Goal: Task Accomplishment & Management: Manage account settings

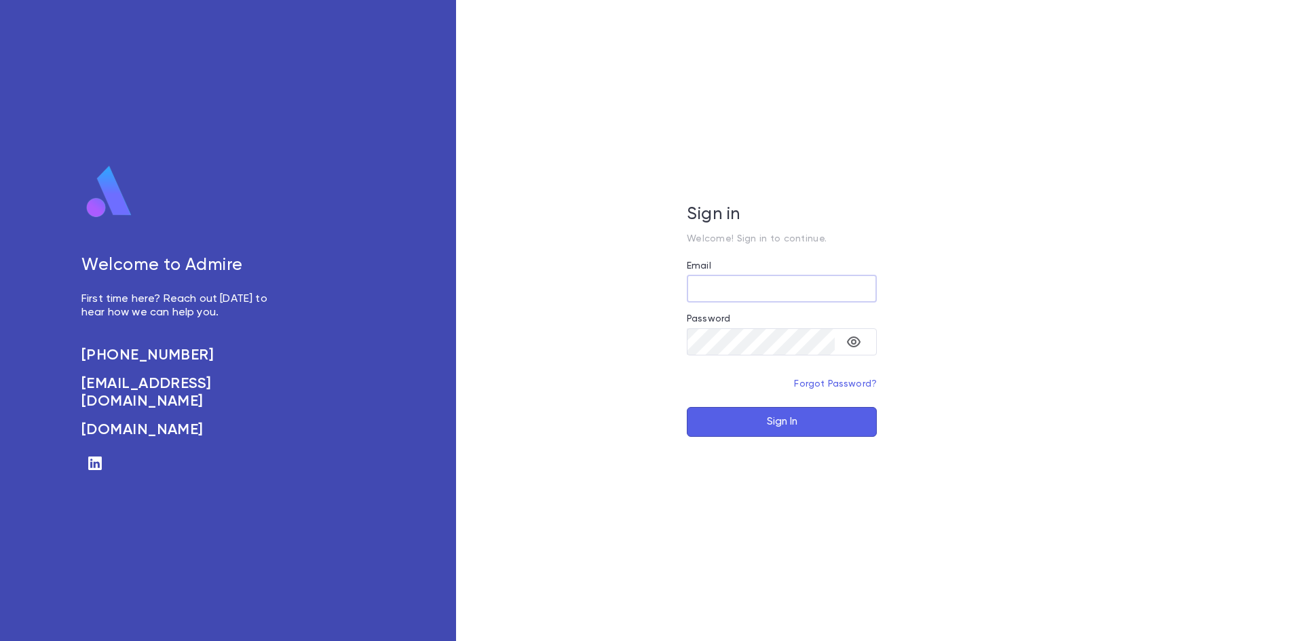
type input "**********"
click at [724, 424] on button "Sign In" at bounding box center [782, 422] width 190 height 30
type input "**********"
click at [751, 425] on button "Sign In" at bounding box center [782, 422] width 190 height 30
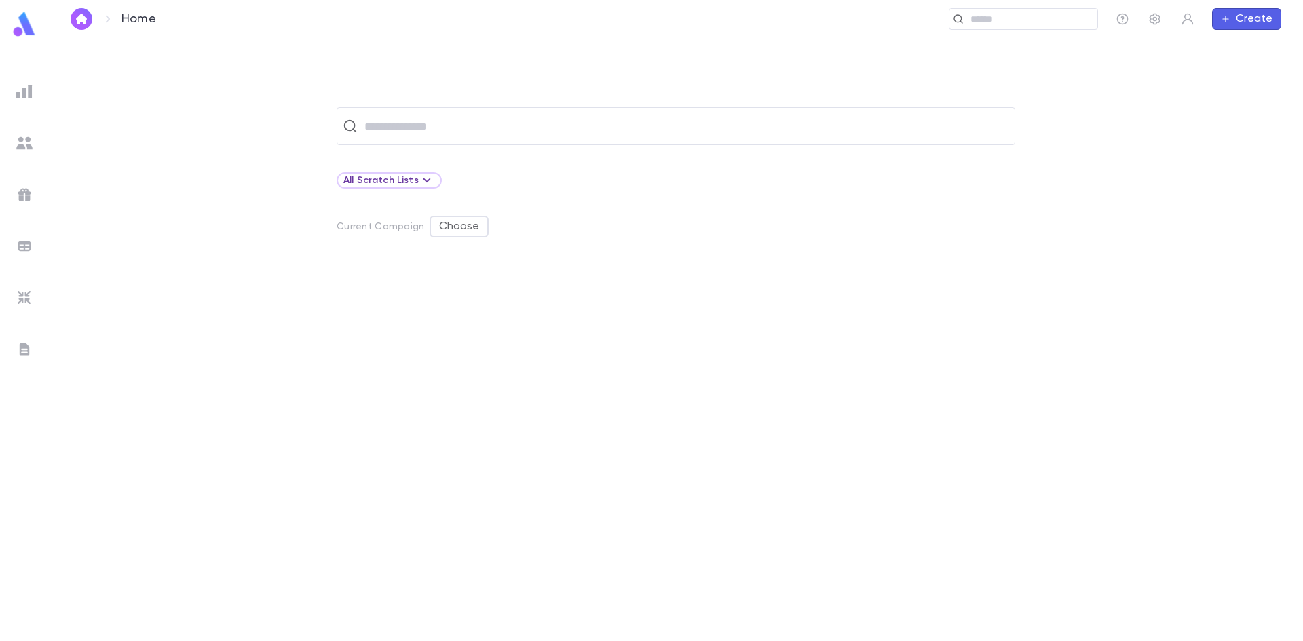
click at [22, 88] on img at bounding box center [24, 91] width 16 height 16
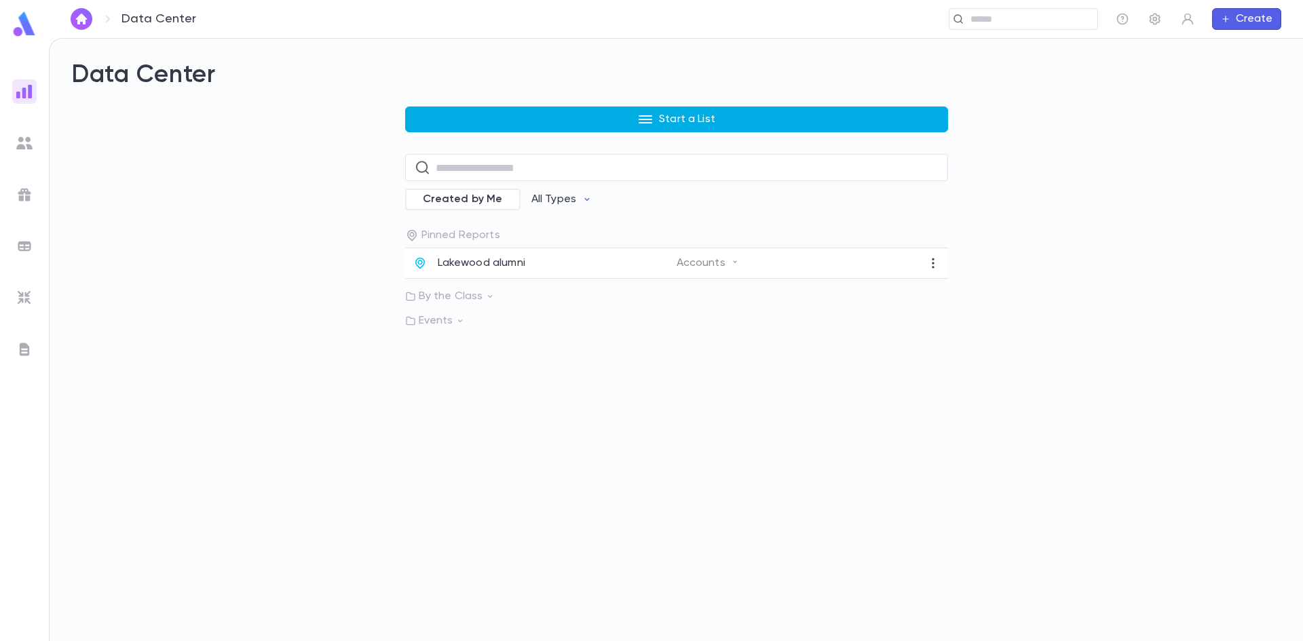
click at [522, 121] on button "Start a List" at bounding box center [676, 120] width 543 height 26
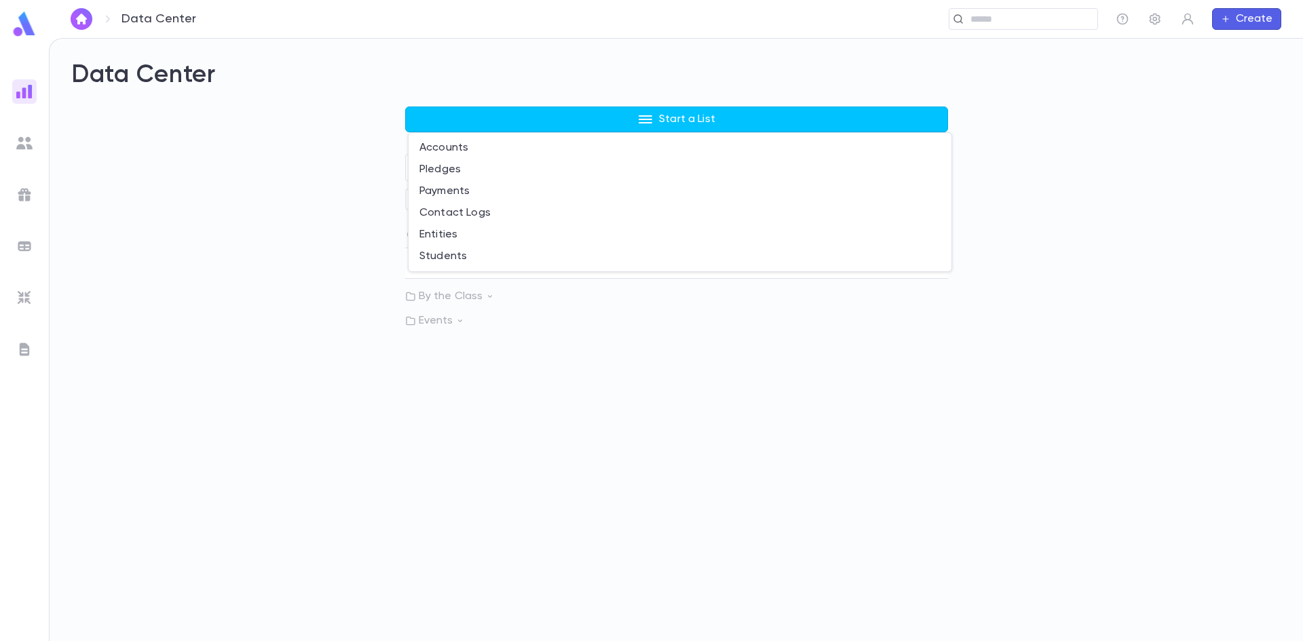
drag, startPoint x: 233, startPoint y: 278, endPoint x: 70, endPoint y: 283, distance: 163.6
click at [215, 282] on div at bounding box center [651, 320] width 1303 height 641
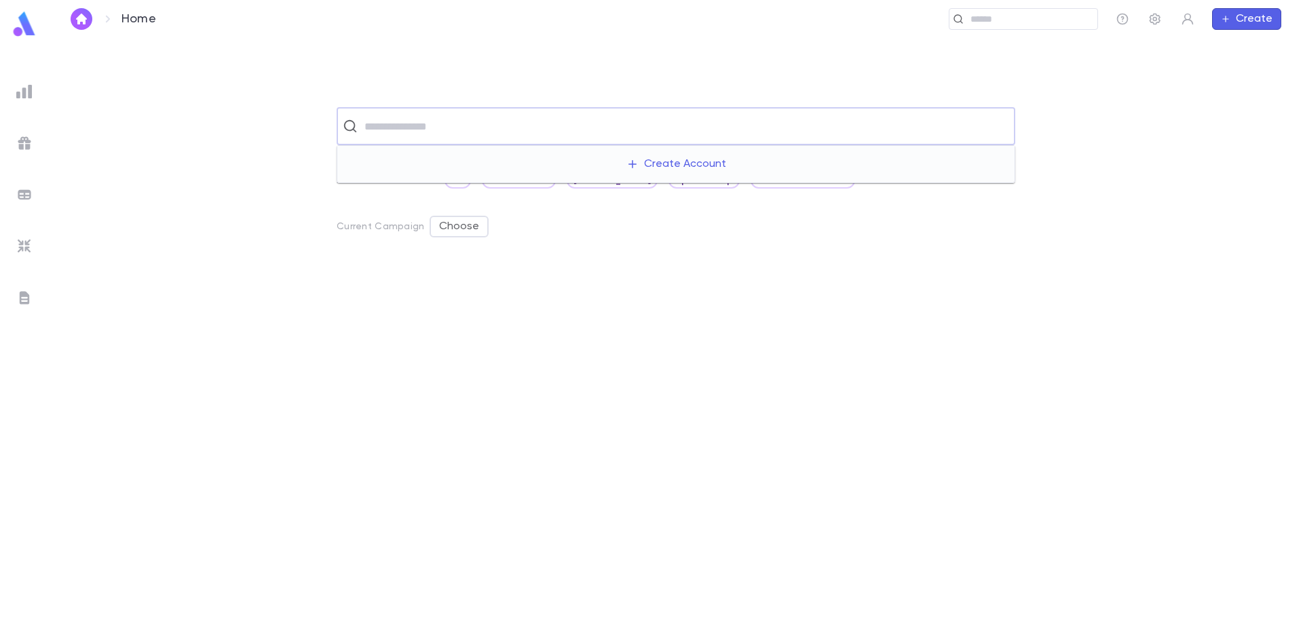
click at [447, 124] on input "text" at bounding box center [684, 126] width 649 height 26
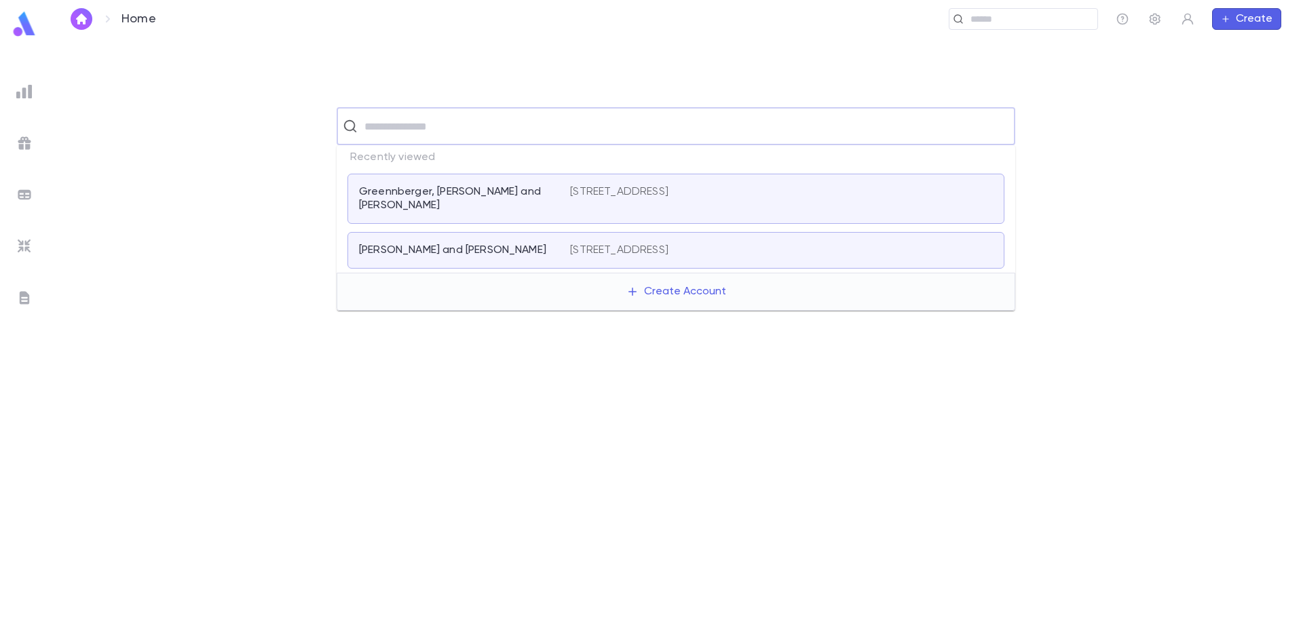
click at [243, 296] on div at bounding box center [676, 453] width 1211 height 376
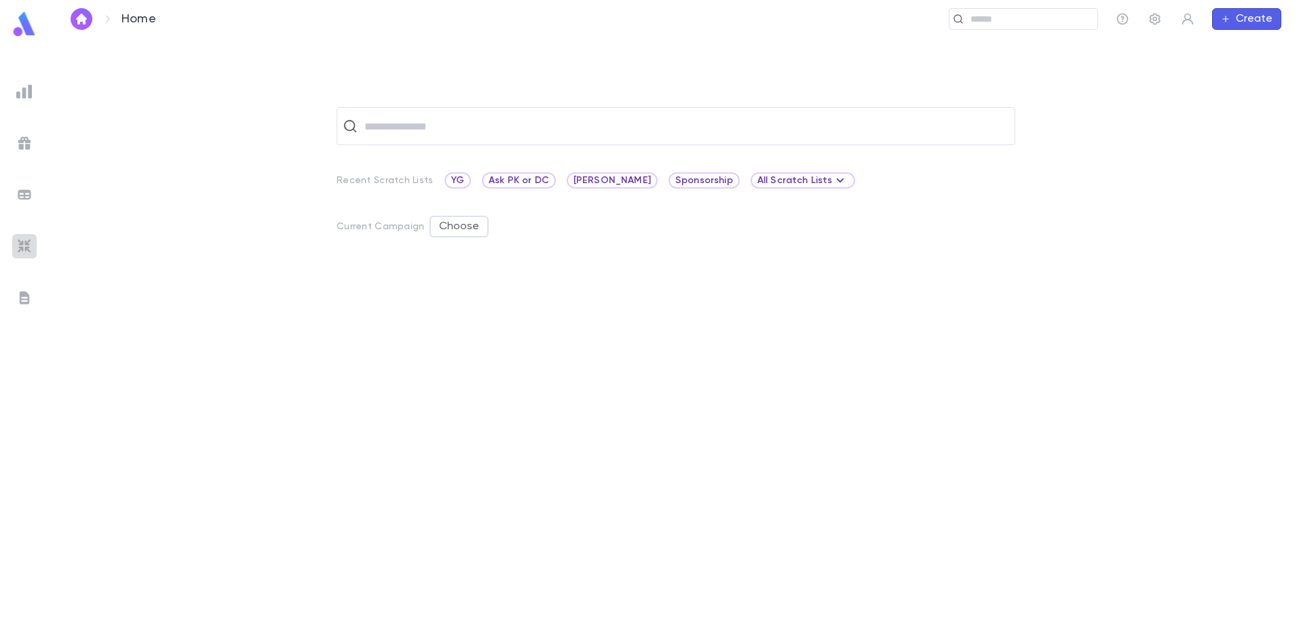
click at [25, 242] on img at bounding box center [24, 246] width 16 height 16
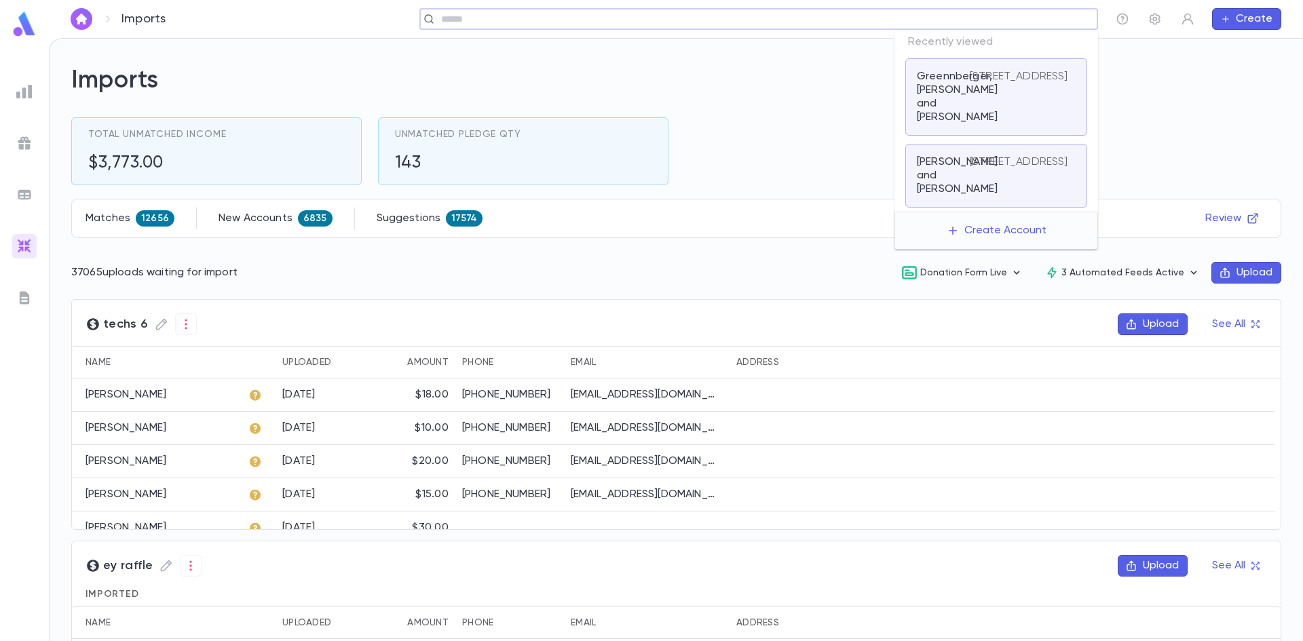
click at [1049, 23] on input "text" at bounding box center [764, 19] width 655 height 13
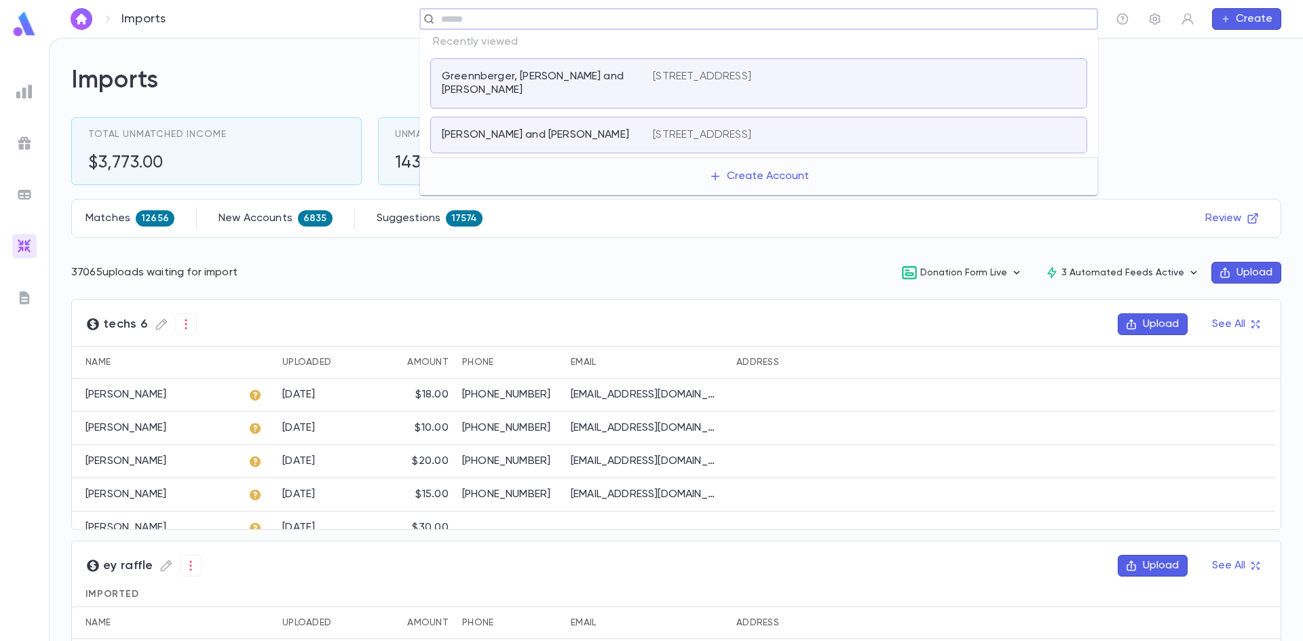
click at [524, 77] on p "Greennberger, Elozer and Gitty" at bounding box center [539, 83] width 195 height 27
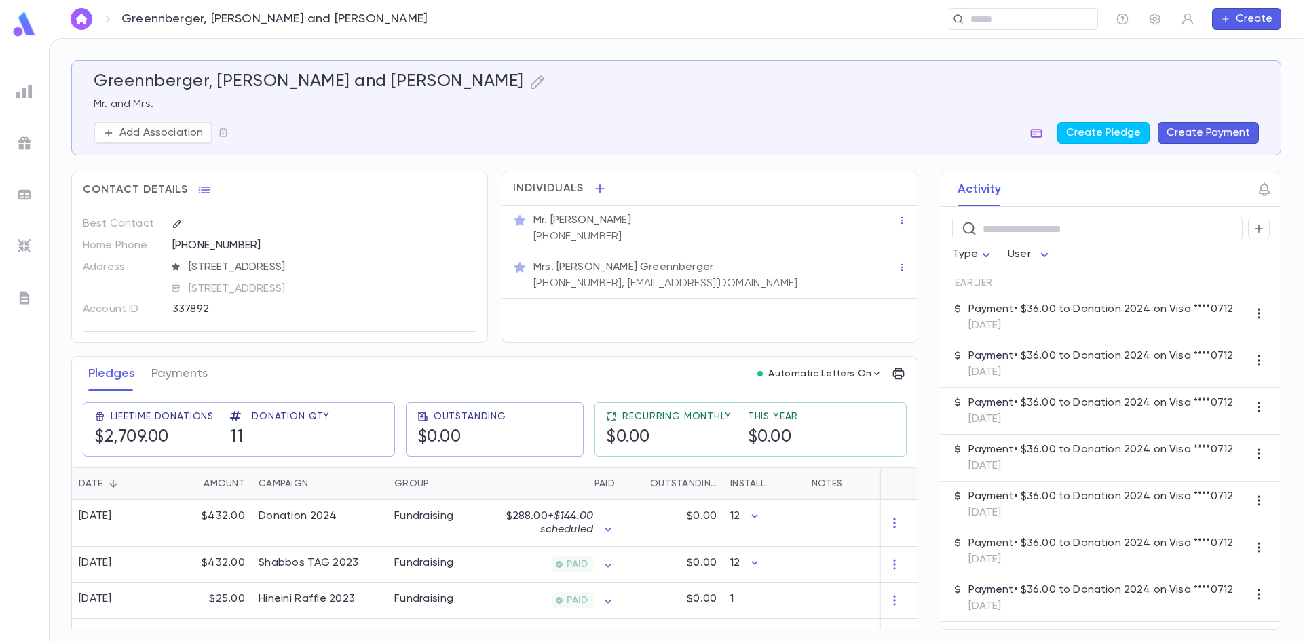
click at [1031, 125] on button "button" at bounding box center [1037, 133] width 22 height 22
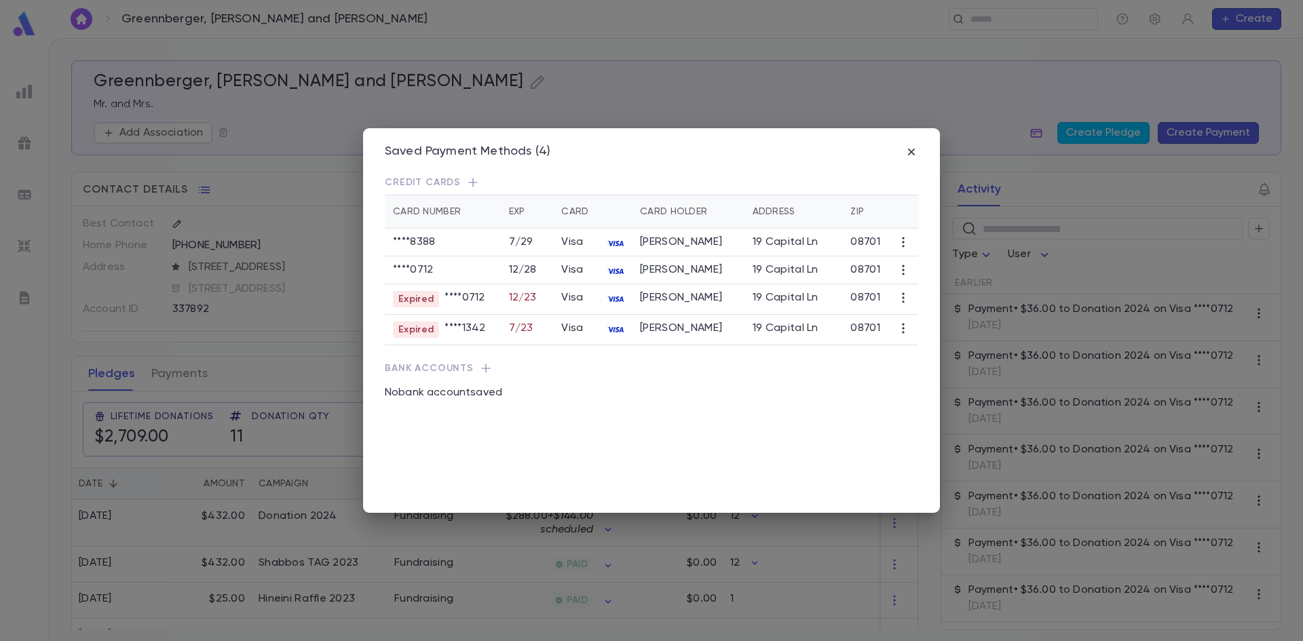
click at [1035, 132] on div "Saved Payment Methods (4) Credit Cards Card Number Exp Card Card Holder Address…" at bounding box center [651, 320] width 1303 height 641
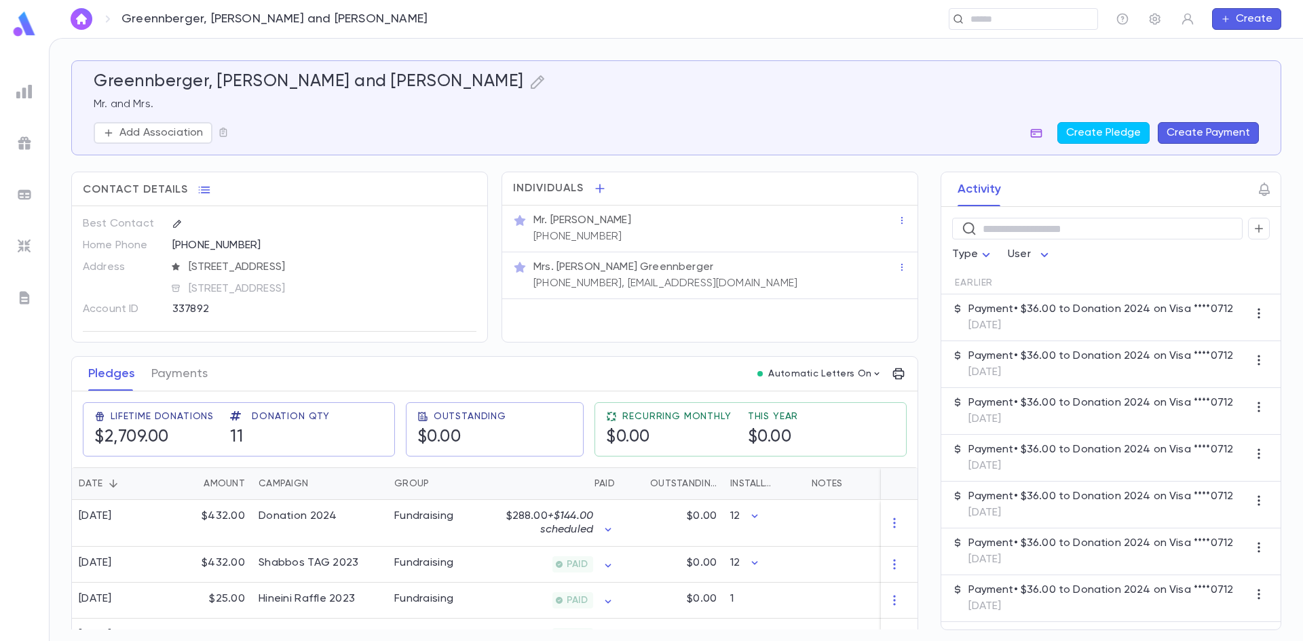
click at [1039, 132] on icon "button" at bounding box center [1037, 133] width 12 height 9
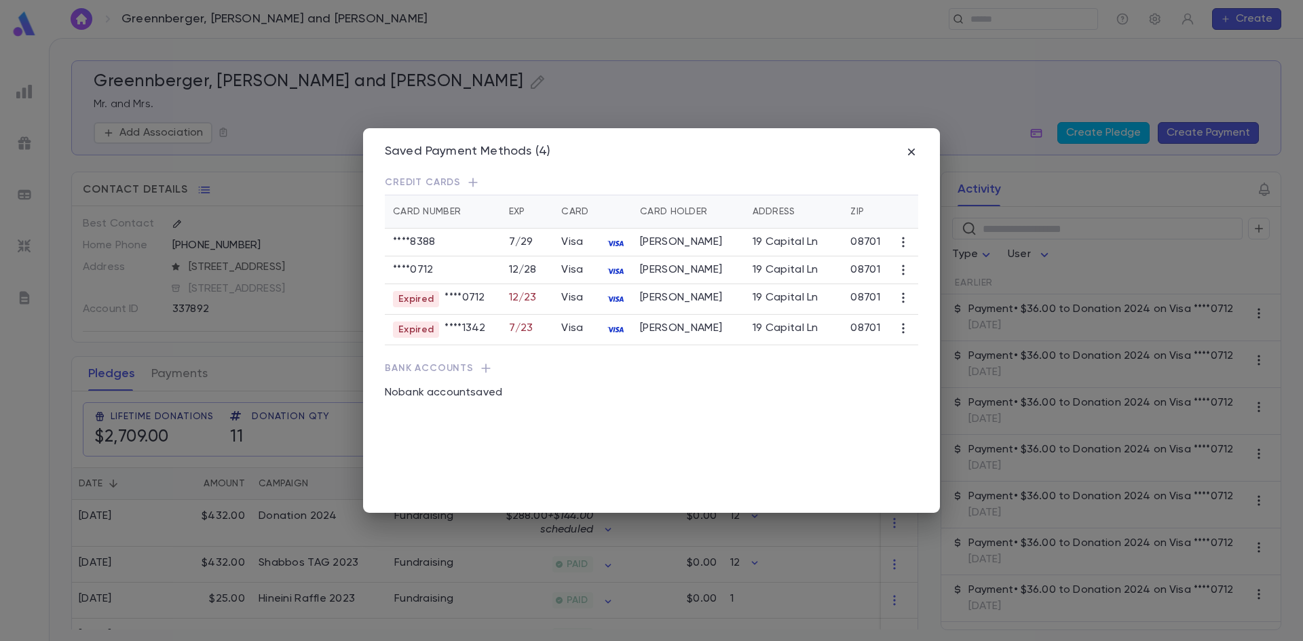
click at [903, 275] on icon "button" at bounding box center [903, 270] width 2 height 10
click at [928, 324] on li "Transfer Future Payments" at bounding box center [977, 329] width 154 height 22
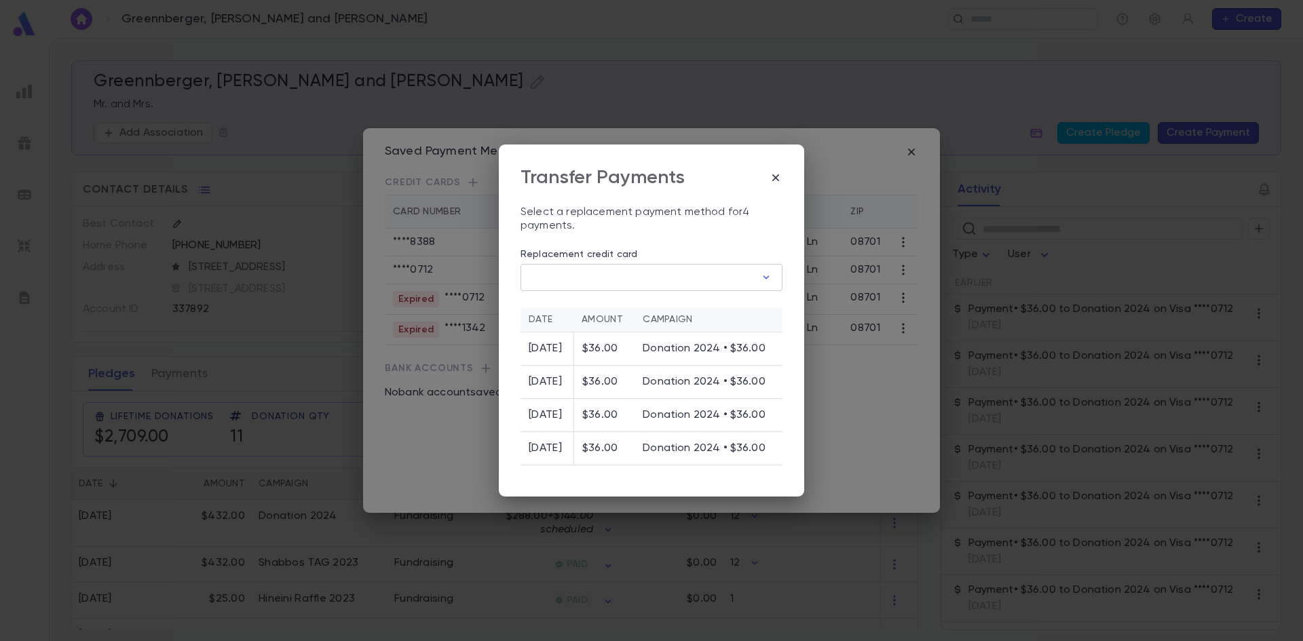
click at [638, 269] on input "Replacement credit card" at bounding box center [638, 277] width 235 height 26
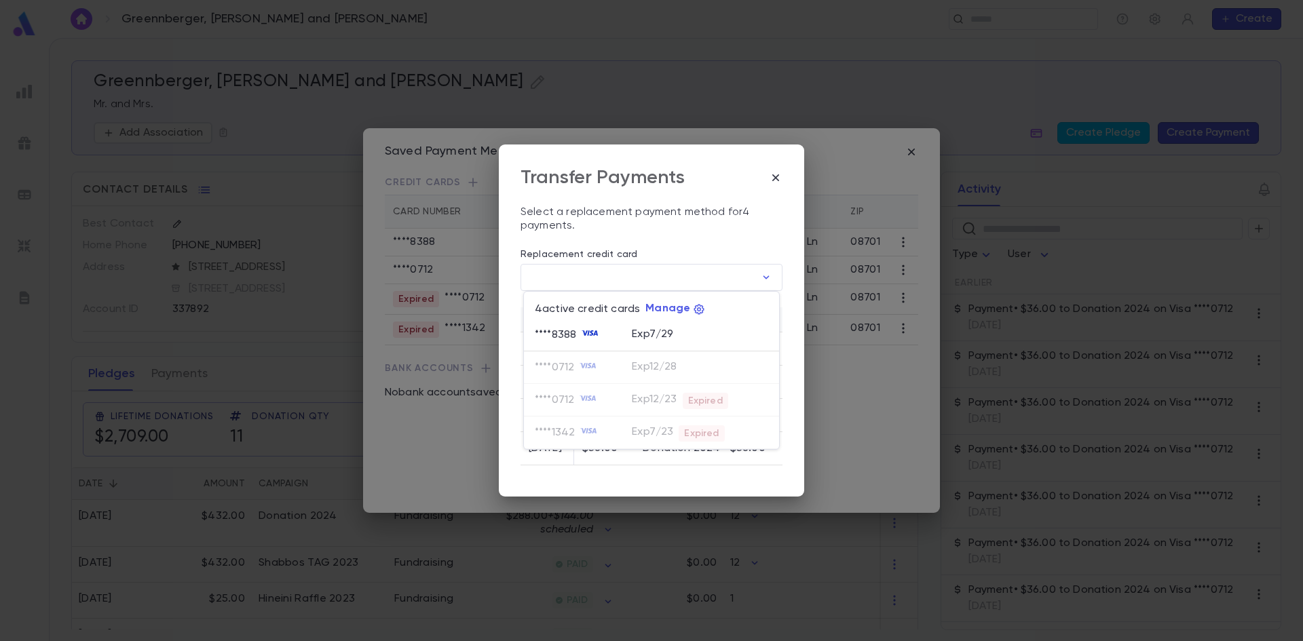
click at [573, 335] on div "**** 8388" at bounding box center [558, 336] width 47 height 14
type input "********"
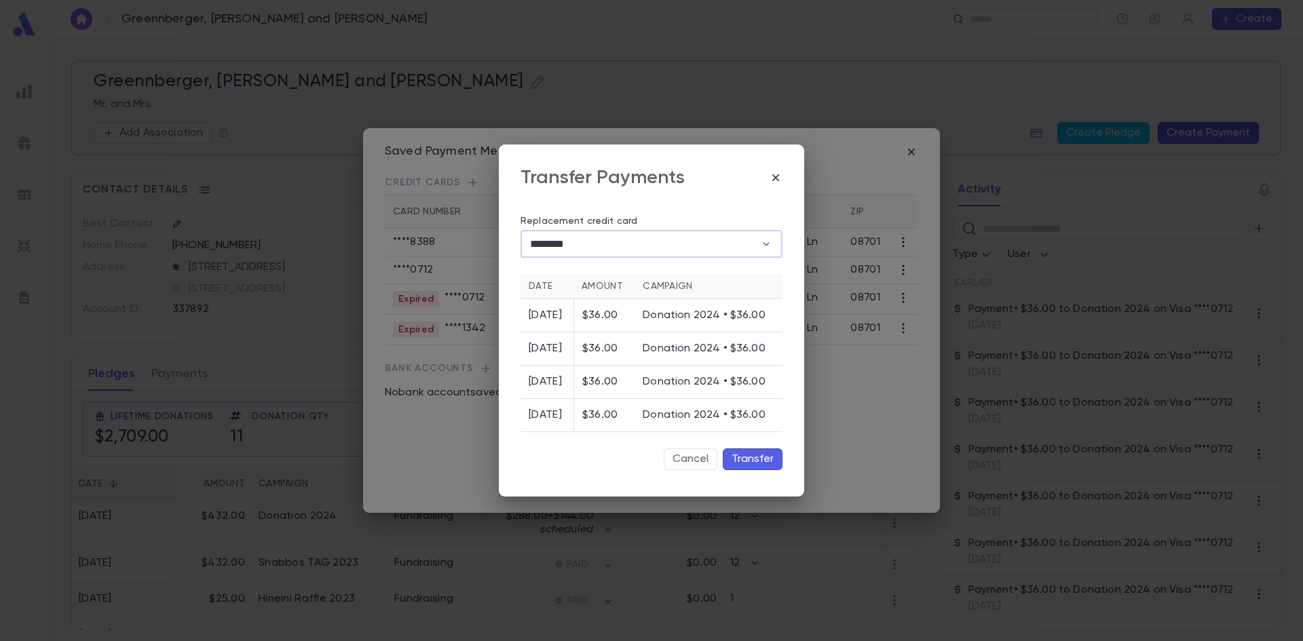
scroll to position [88, 0]
click at [753, 464] on button "Transfer" at bounding box center [753, 460] width 60 height 22
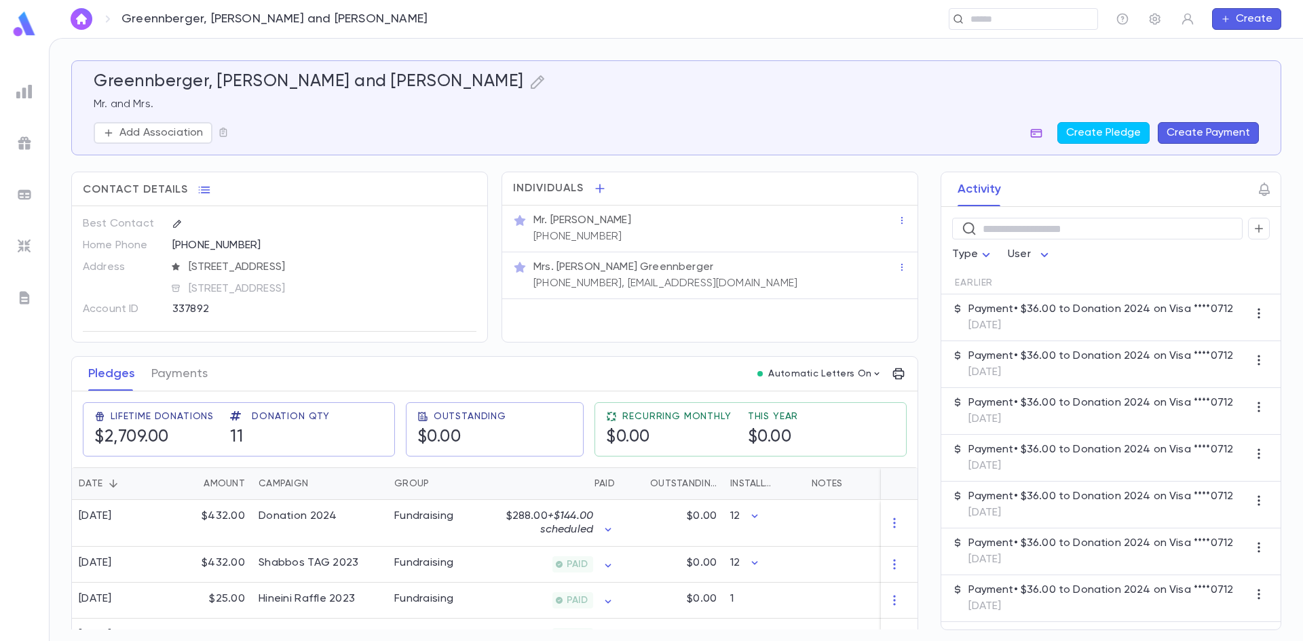
click at [1041, 134] on icon "button" at bounding box center [1037, 133] width 14 height 14
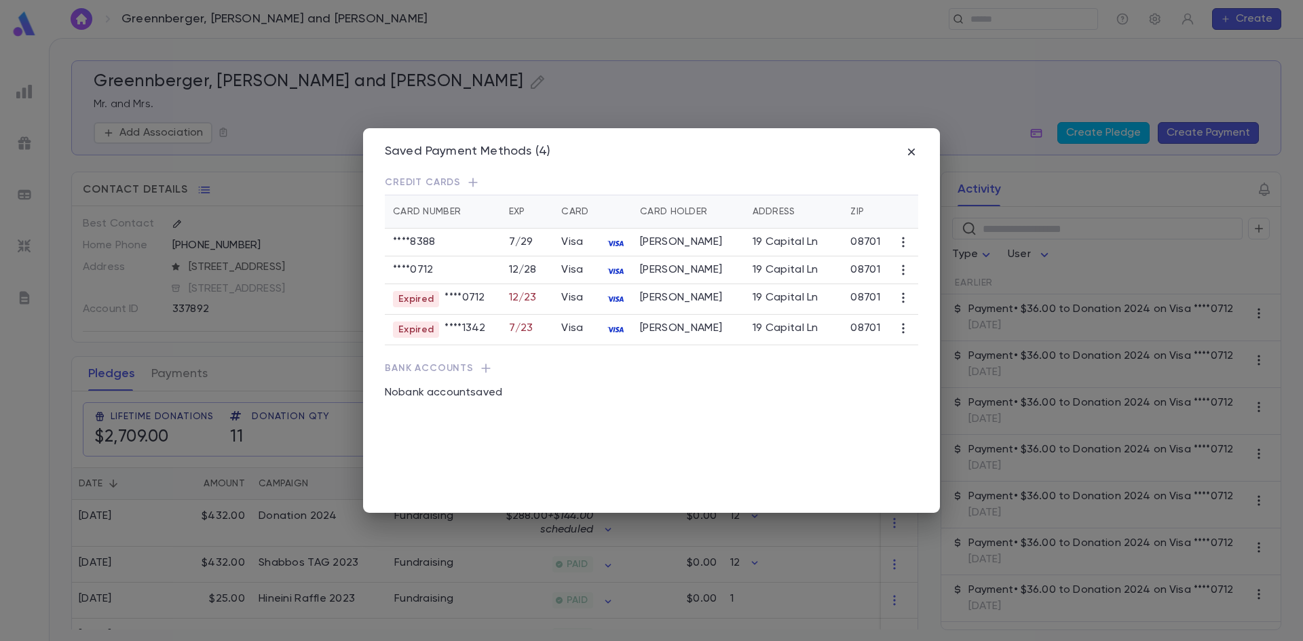
click at [902, 277] on icon "button" at bounding box center [904, 270] width 14 height 14
click at [929, 331] on li "Transfer Future Payments" at bounding box center [977, 329] width 154 height 22
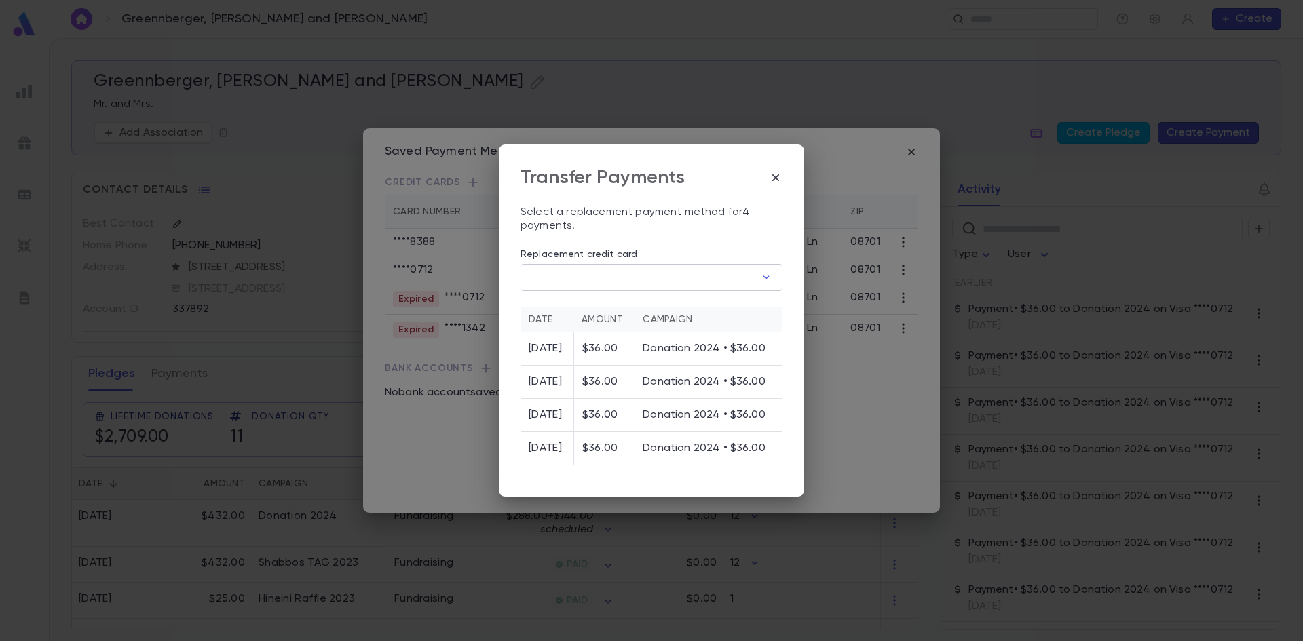
click at [647, 271] on input "Replacement credit card" at bounding box center [638, 277] width 235 height 26
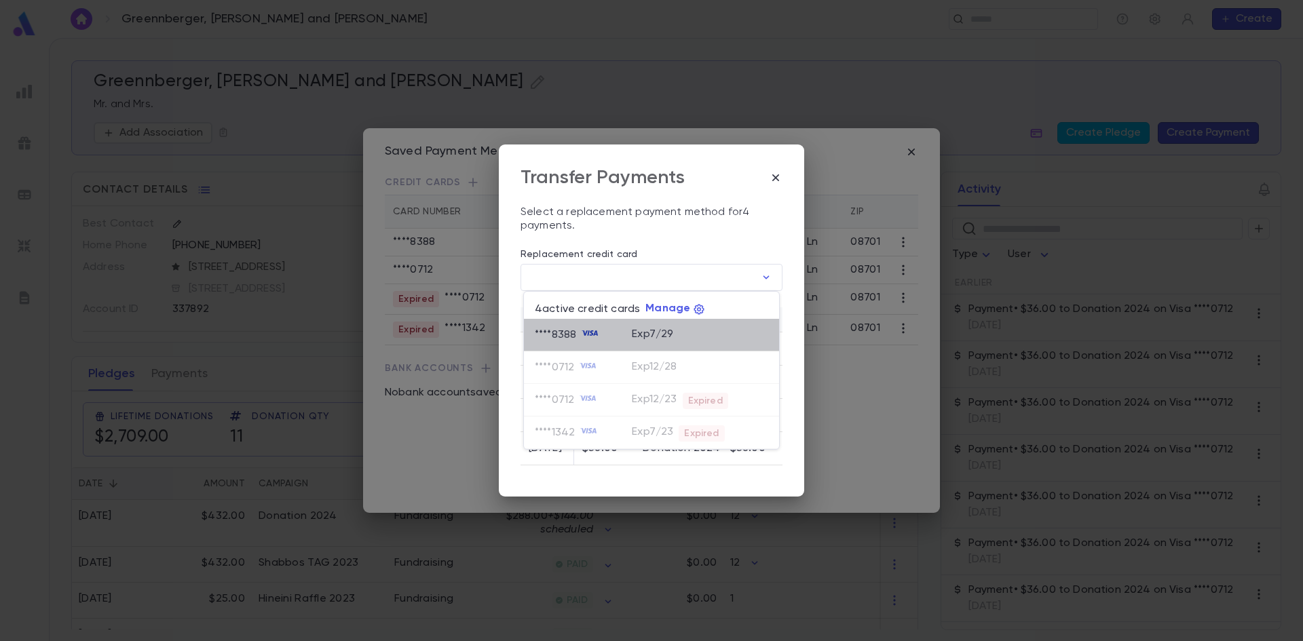
click at [591, 326] on icon at bounding box center [590, 333] width 16 height 16
type input "********"
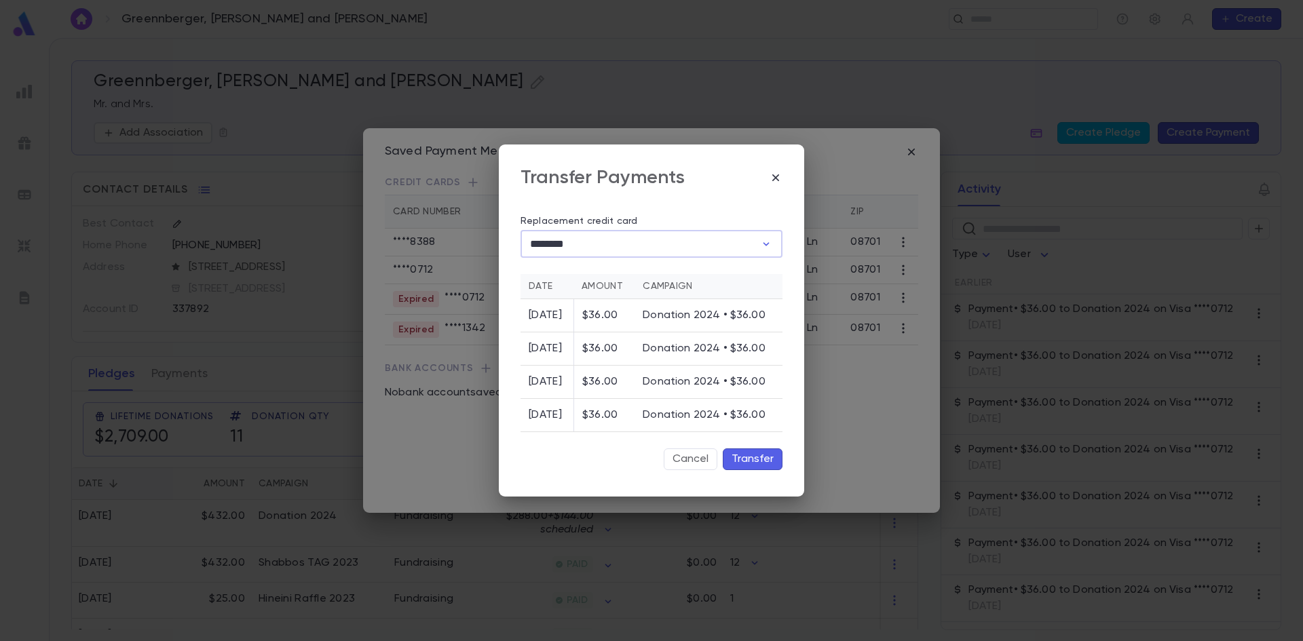
scroll to position [88, 0]
click at [756, 456] on button "Transfer" at bounding box center [753, 460] width 60 height 22
